Goal: Task Accomplishment & Management: Use online tool/utility

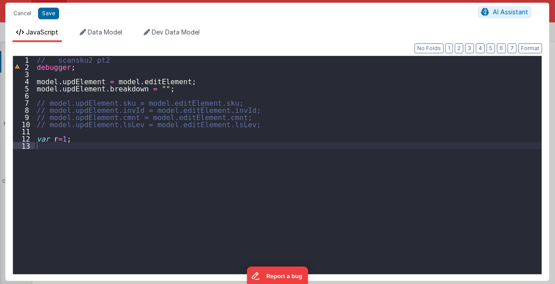
scroll to position [265, 0]
click at [295, 44] on div "Format 7 6 5 4 3 2 1 No Folds 1 2 3 4 5 6 7 8 9 10 11 12 13 // scansku2 pt2 deb…" at bounding box center [277, 161] width 544 height 239
click at [164, 90] on div "// scansku2 pt2 debugger ; model . updElement = model . editElement ; model . u…" at bounding box center [288, 172] width 507 height 233
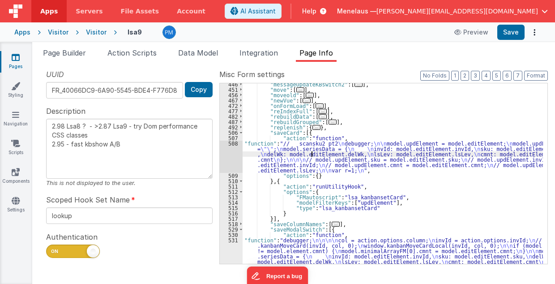
click at [312, 153] on div ""messageUpdateKBswitch2" : [ ... ] , "move" : [ ... ] , "moveold" : [ ... ] , "…" at bounding box center [393, 281] width 301 height 401
click at [237, 155] on div "508" at bounding box center [231, 157] width 23 height 32
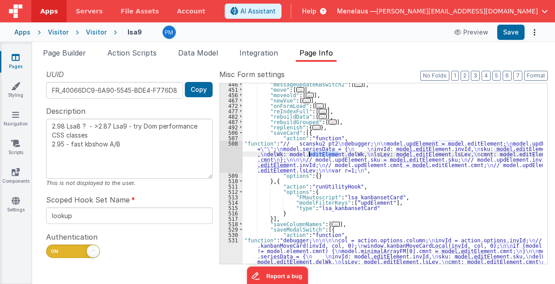
click at [237, 155] on div "508" at bounding box center [231, 157] width 23 height 32
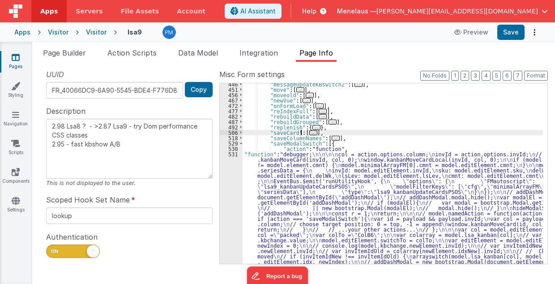
drag, startPoint x: 305, startPoint y: 134, endPoint x: 303, endPoint y: 144, distance: 10.5
click at [309, 133] on span "..." at bounding box center [313, 132] width 8 height 5
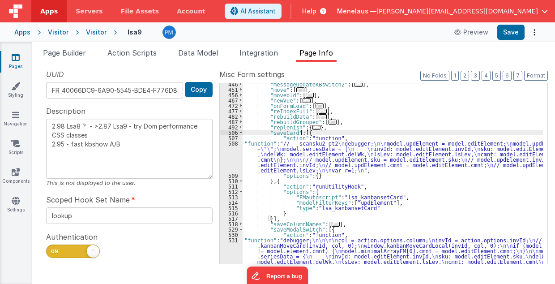
click at [270, 162] on div ""messageUpdateKBswitch2" : [ ... ] , "move" : [ ... ] , "moveold" : [ ... ] , "…" at bounding box center [393, 281] width 301 height 401
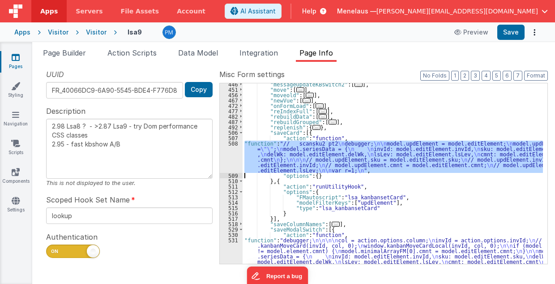
click at [228, 162] on div "508" at bounding box center [231, 157] width 23 height 32
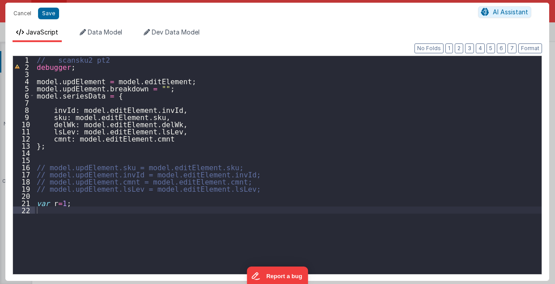
click at [68, 97] on div "// scansku2 pt2 debugger ; model . updElement = model . editElement ; model . u…" at bounding box center [288, 172] width 507 height 233
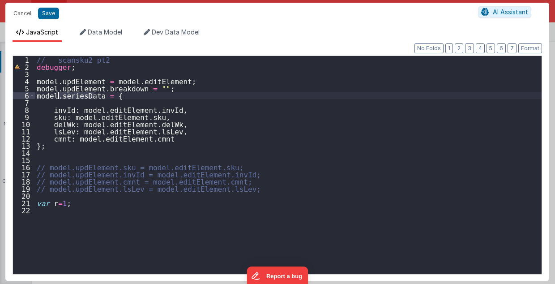
click at [68, 97] on div "// scansku2 pt2 debugger ; model . updElement = model . editElement ; model . u…" at bounding box center [288, 172] width 507 height 233
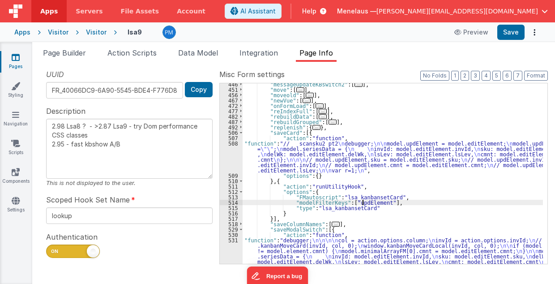
click at [362, 203] on div ""messageUpdateKBswitch2" : [ ... ] , "move" : [ ... ] , "moveold" : [ ... ] , "…" at bounding box center [393, 281] width 301 height 401
type textarea "2.98 Lsa8 ? - >2.87 Lsa9 - try Dom performance CSS classes 2.95 - fast kbshow A…"
click at [412, 66] on div "Snippet Library Name Type Accordion Element Alert Action Action authLogin Actio…" at bounding box center [293, 173] width 523 height 222
